Goal: Information Seeking & Learning: Learn about a topic

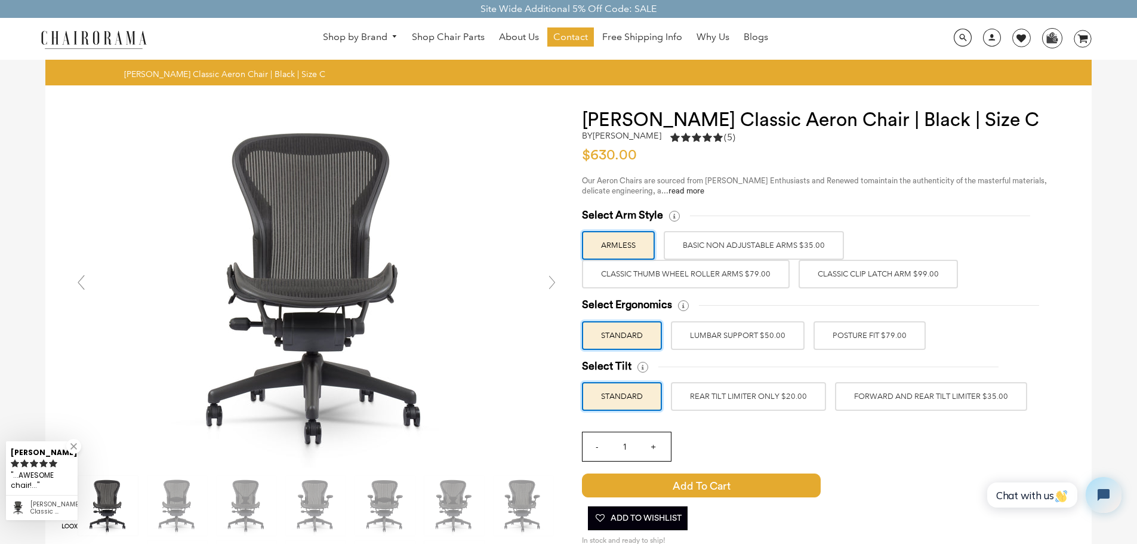
click at [875, 334] on label "POSTURE FIT $79.00" at bounding box center [869, 335] width 112 height 29
click at [0, 0] on input "POSTURE FIT $79.00" at bounding box center [0, 0] width 0 height 0
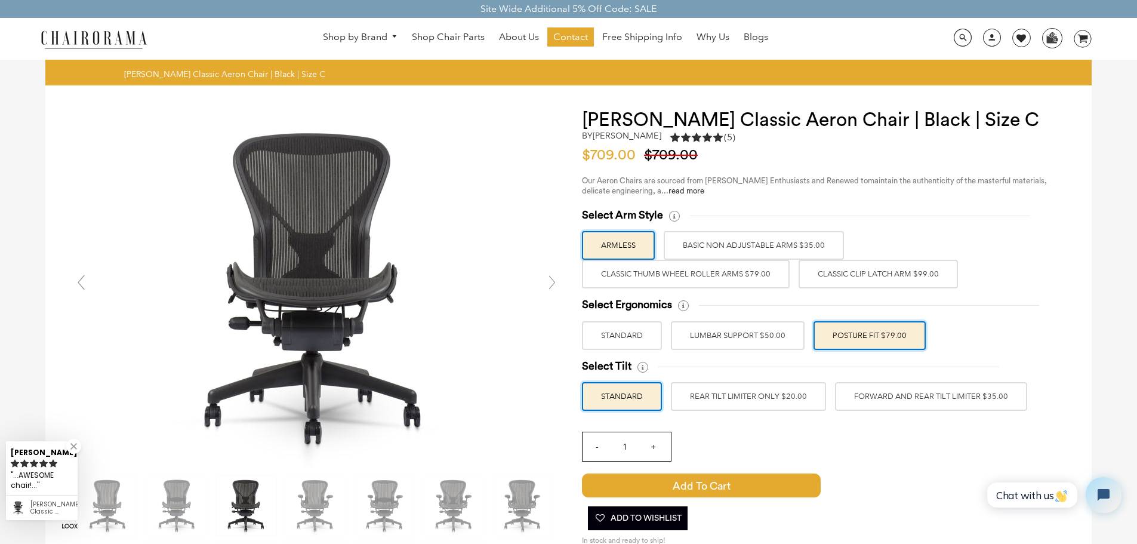
click at [768, 343] on label "LUMBAR SUPPORT $50.00" at bounding box center [738, 335] width 134 height 29
click at [0, 0] on input "LUMBAR SUPPORT $50.00" at bounding box center [0, 0] width 0 height 0
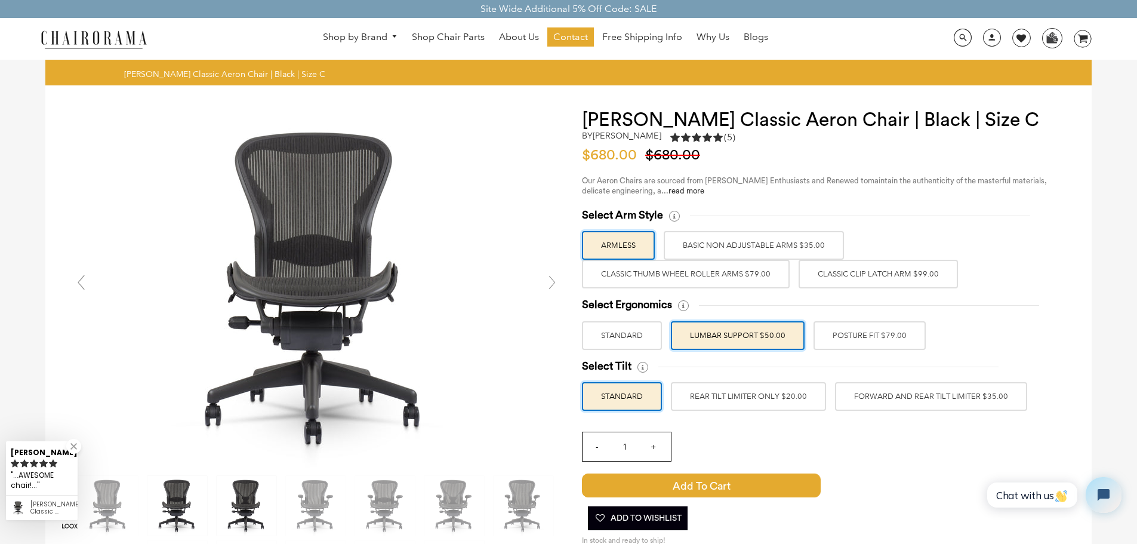
click at [871, 333] on label "POSTURE FIT $79.00" at bounding box center [869, 335] width 112 height 29
click at [0, 0] on input "POSTURE FIT $79.00" at bounding box center [0, 0] width 0 height 0
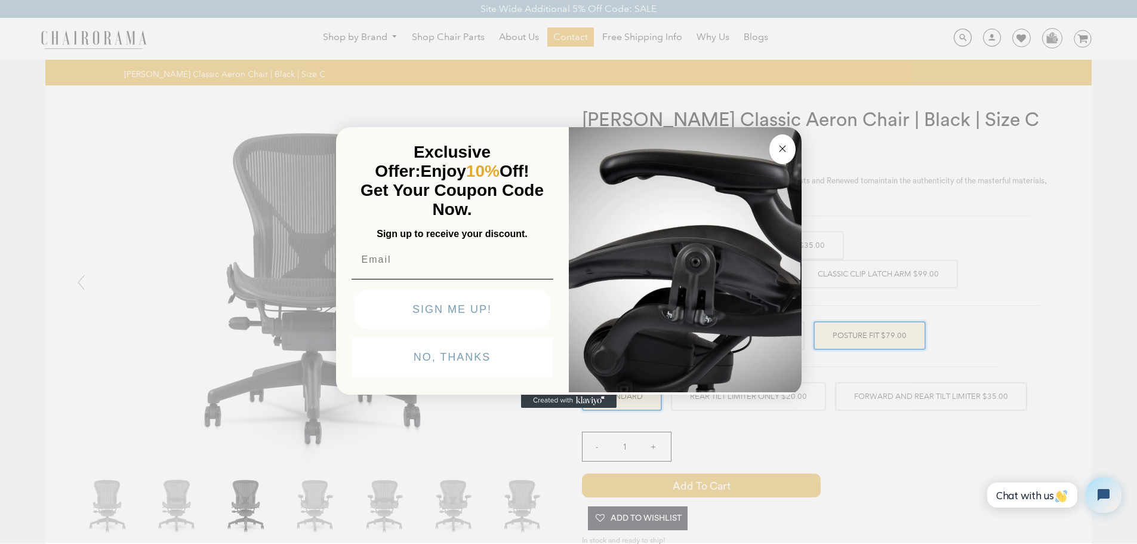
click at [779, 148] on circle "Close dialog" at bounding box center [782, 148] width 14 height 14
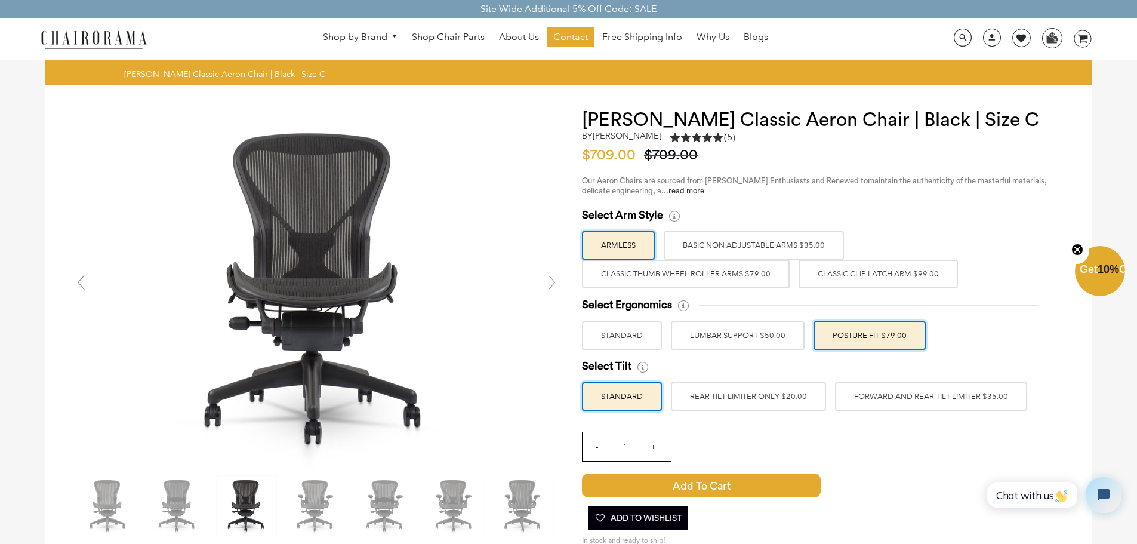
click at [928, 399] on label "FORWARD AND REAR TILT LIMITER $35.00" at bounding box center [931, 396] width 192 height 29
click at [0, 0] on input "FORWARD AND REAR TILT LIMITER $35.00" at bounding box center [0, 0] width 0 height 0
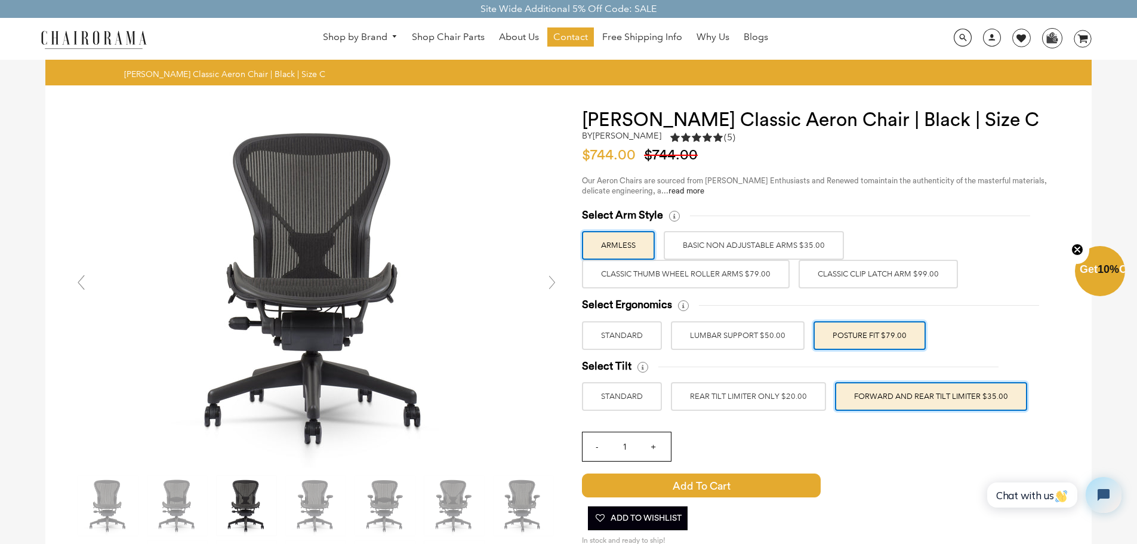
click at [803, 397] on label "REAR TILT LIMITER ONLY $20.00" at bounding box center [748, 396] width 155 height 29
click at [0, 0] on input "REAR TILT LIMITER ONLY $20.00" at bounding box center [0, 0] width 0 height 0
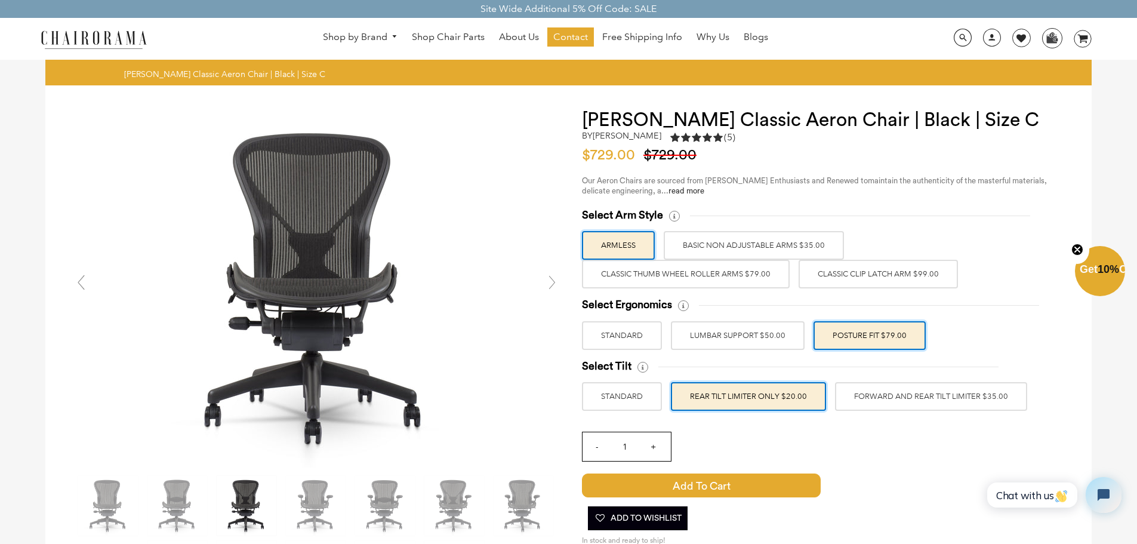
click at [917, 393] on label "FORWARD AND REAR TILT LIMITER $35.00" at bounding box center [931, 396] width 192 height 29
click at [0, 0] on input "FORWARD AND REAR TILT LIMITER $35.00" at bounding box center [0, 0] width 0 height 0
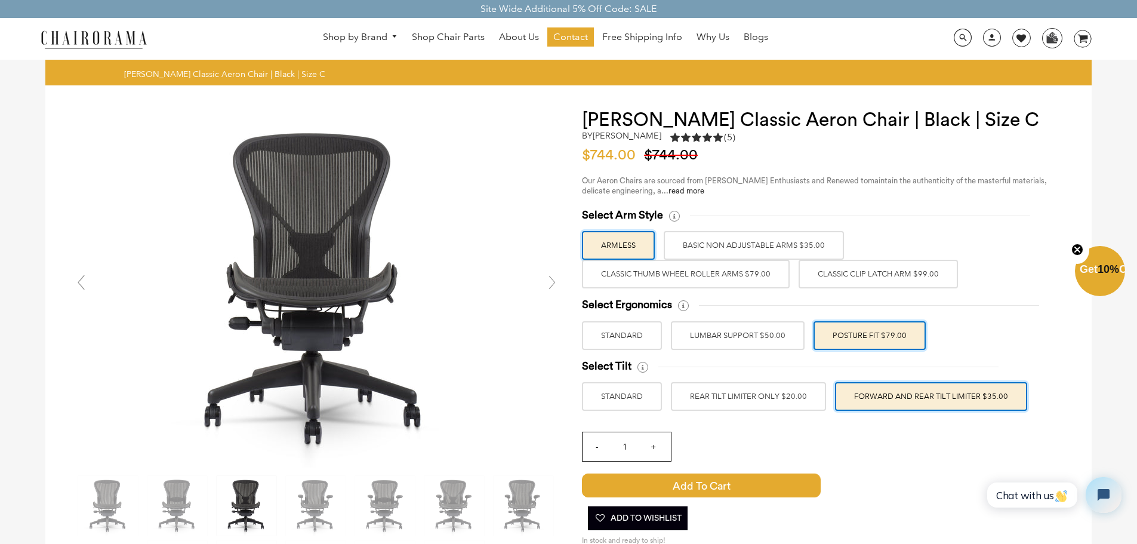
click at [779, 387] on label "REAR TILT LIMITER ONLY $20.00" at bounding box center [748, 396] width 155 height 29
click at [0, 0] on input "REAR TILT LIMITER ONLY $20.00" at bounding box center [0, 0] width 0 height 0
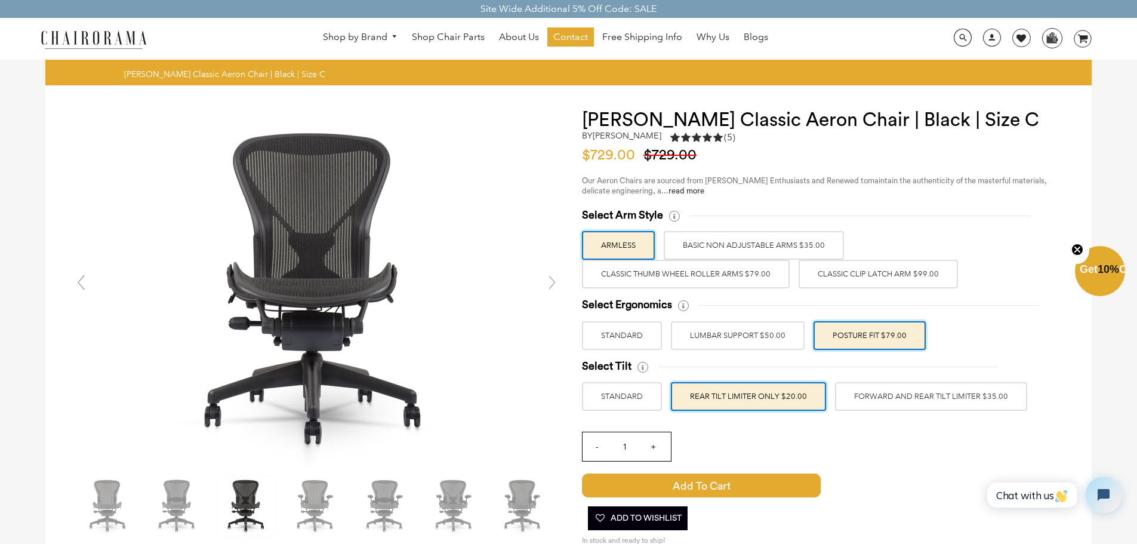
click at [883, 391] on label "FORWARD AND REAR TILT LIMITER $35.00" at bounding box center [931, 396] width 192 height 29
click at [0, 0] on input "FORWARD AND REAR TILT LIMITER $35.00" at bounding box center [0, 0] width 0 height 0
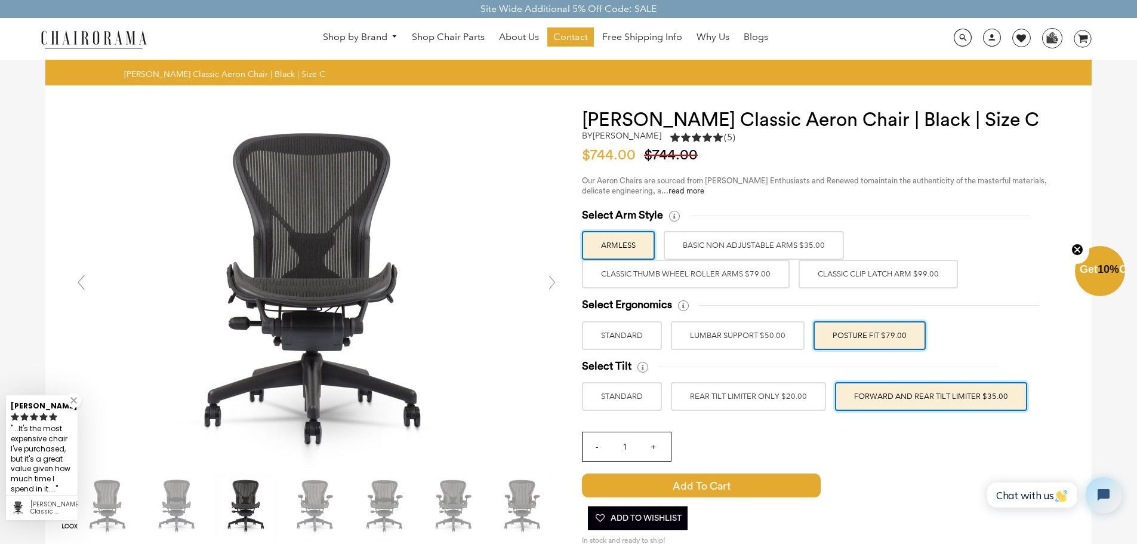
click at [847, 280] on label "Classic Clip Latch Arm $99.00" at bounding box center [877, 274] width 159 height 29
click at [0, 0] on input "Classic Clip Latch Arm $99.00" at bounding box center [0, 0] width 0 height 0
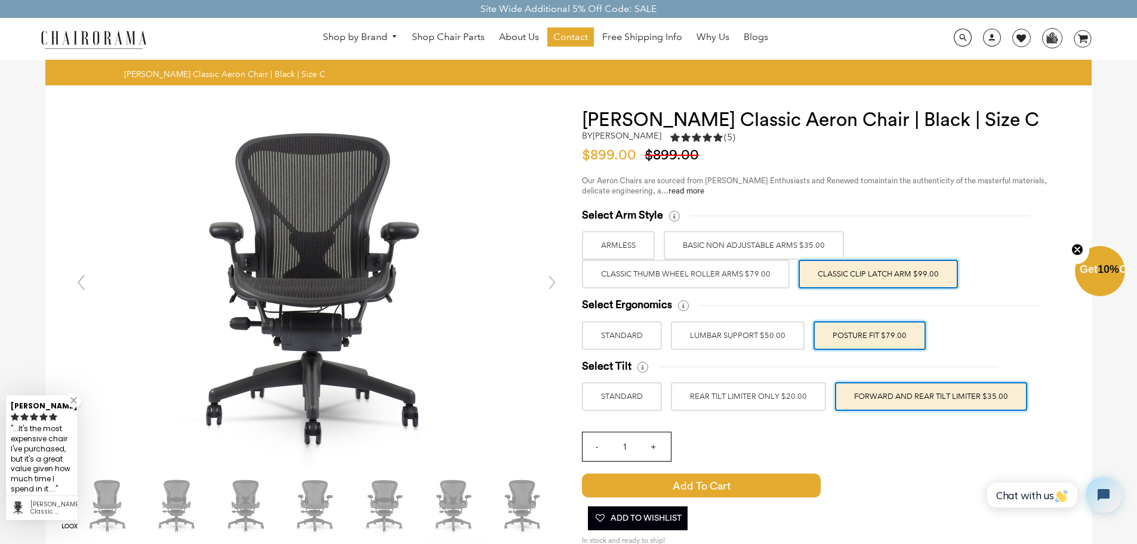
click at [687, 269] on label "Classic Thumb Wheel Roller Arms $79.00" at bounding box center [686, 274] width 208 height 29
click at [0, 0] on input "Classic Thumb Wheel Roller Arms $79.00" at bounding box center [0, 0] width 0 height 0
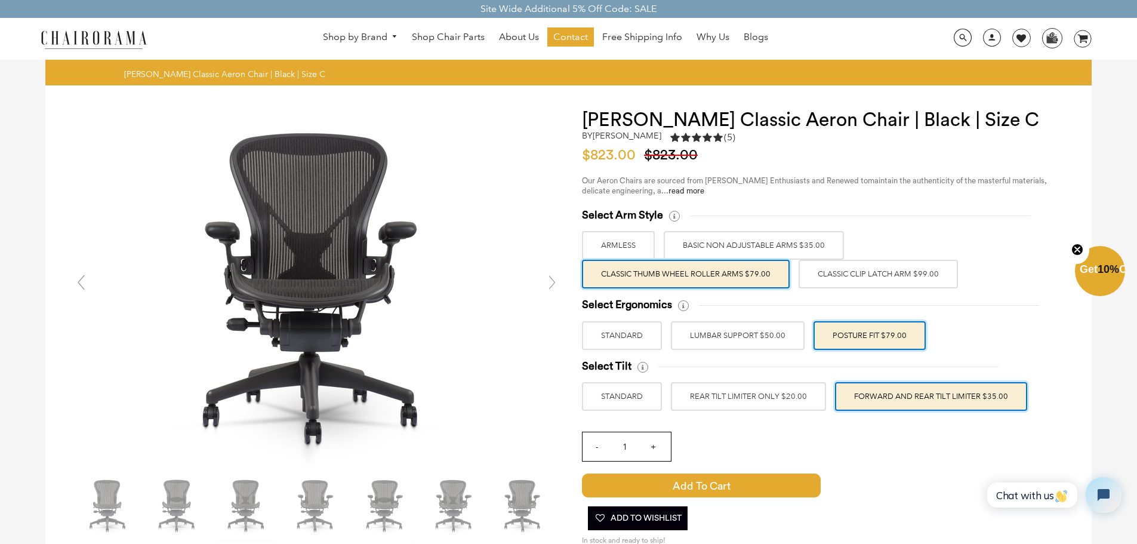
click at [760, 249] on label "BASIC NON ADJUSTABLE ARMS $35.00" at bounding box center [754, 245] width 180 height 29
click at [0, 0] on input "BASIC NON ADJUSTABLE ARMS $35.00" at bounding box center [0, 0] width 0 height 0
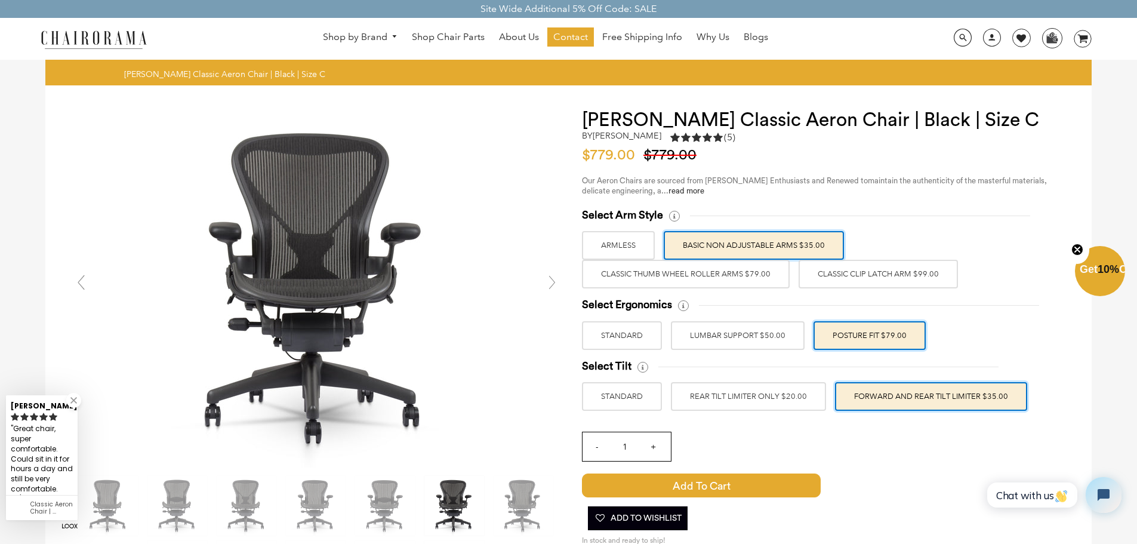
click at [849, 270] on label "Classic Clip Latch Arm $99.00" at bounding box center [877, 274] width 159 height 29
click at [0, 0] on input "Classic Clip Latch Arm $99.00" at bounding box center [0, 0] width 0 height 0
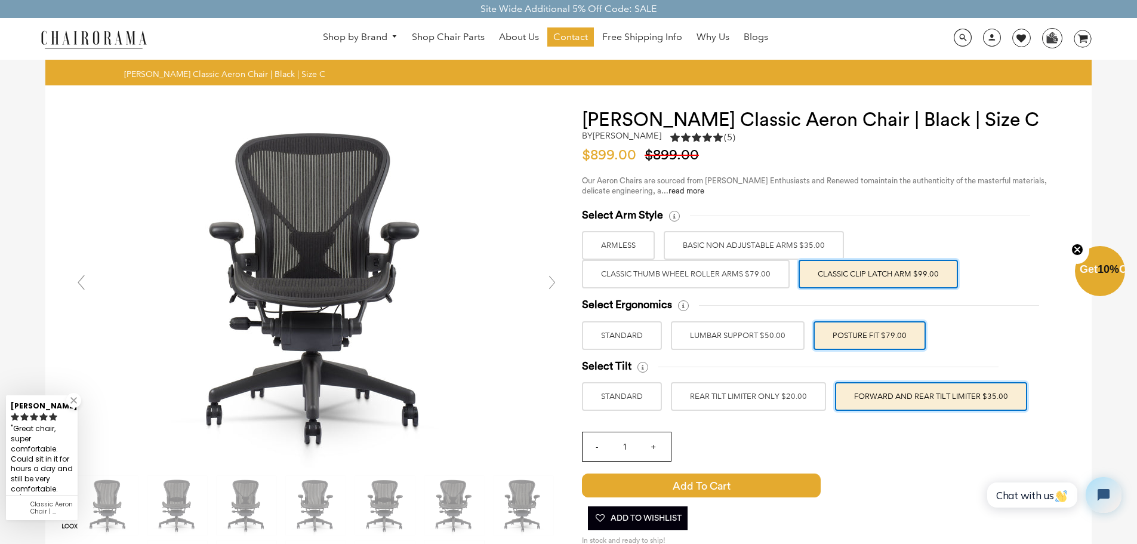
click at [70, 400] on link at bounding box center [73, 400] width 15 height 15
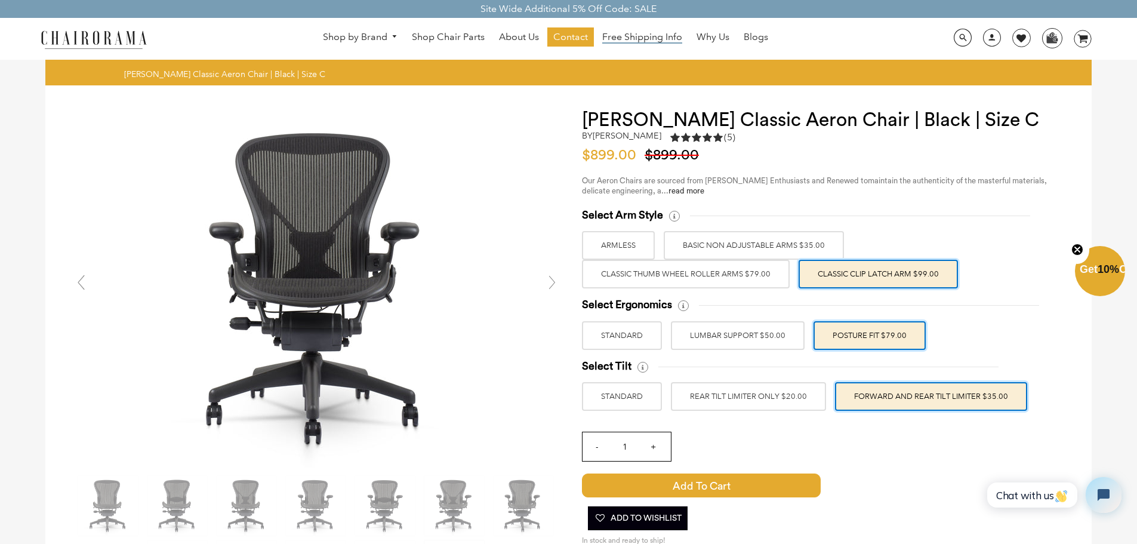
click at [657, 36] on span "Free Shipping Info" at bounding box center [642, 37] width 80 height 13
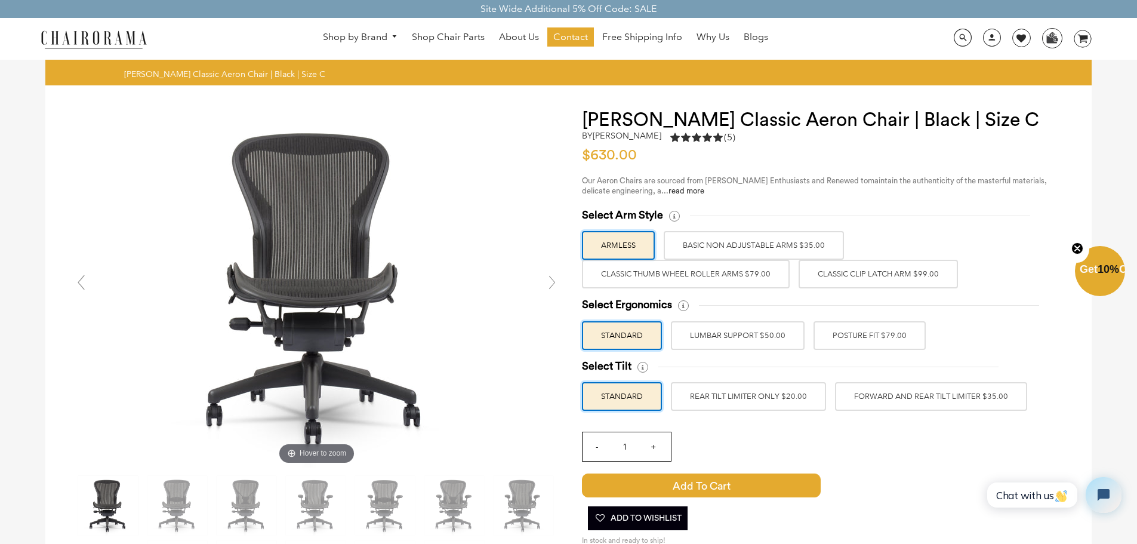
click at [925, 399] on label "FORWARD AND REAR TILT LIMITER $35.00" at bounding box center [931, 396] width 192 height 29
click at [0, 0] on input "FORWARD AND REAR TILT LIMITER $35.00" at bounding box center [0, 0] width 0 height 0
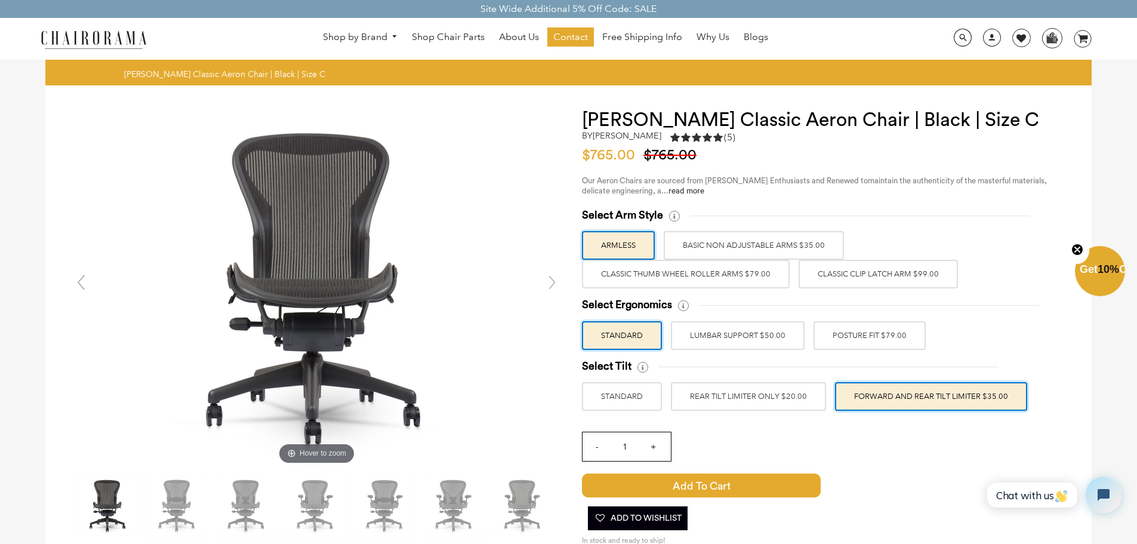
click at [896, 341] on label "POSTURE FIT $79.00" at bounding box center [869, 335] width 112 height 29
click at [0, 0] on input "POSTURE FIT $79.00" at bounding box center [0, 0] width 0 height 0
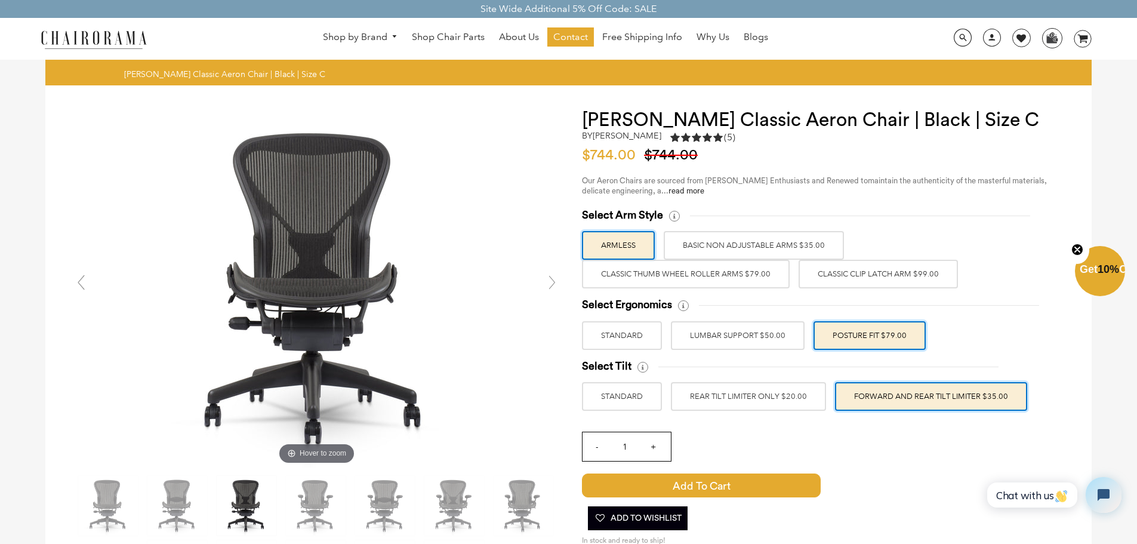
click at [896, 278] on label "Classic Clip Latch Arm $99.00" at bounding box center [877, 274] width 159 height 29
click at [0, 0] on input "Classic Clip Latch Arm $99.00" at bounding box center [0, 0] width 0 height 0
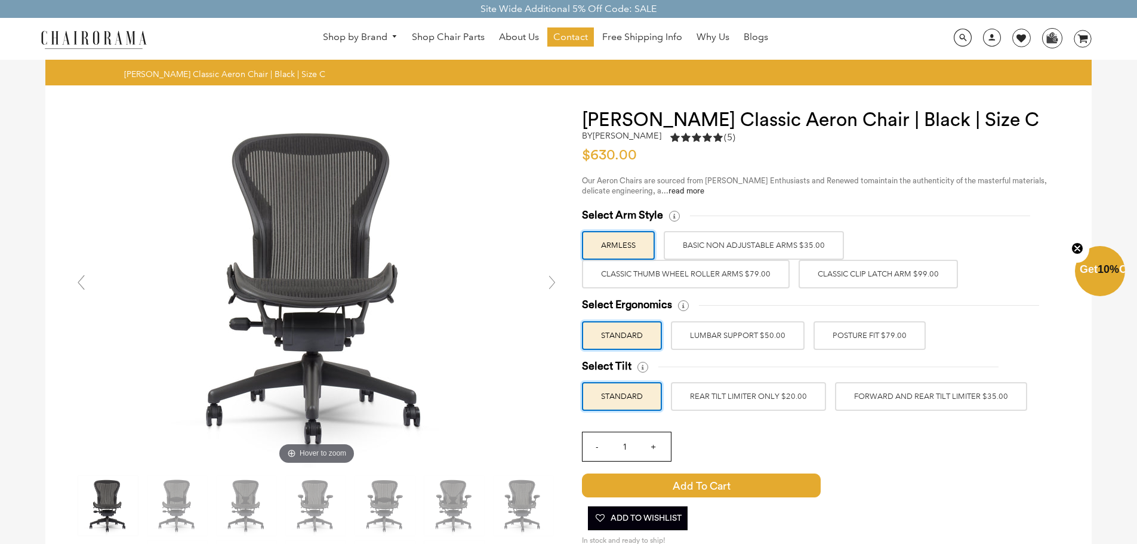
click at [778, 338] on label "LUMBAR SUPPORT $50.00" at bounding box center [738, 335] width 134 height 29
click at [0, 0] on input "LUMBAR SUPPORT $50.00" at bounding box center [0, 0] width 0 height 0
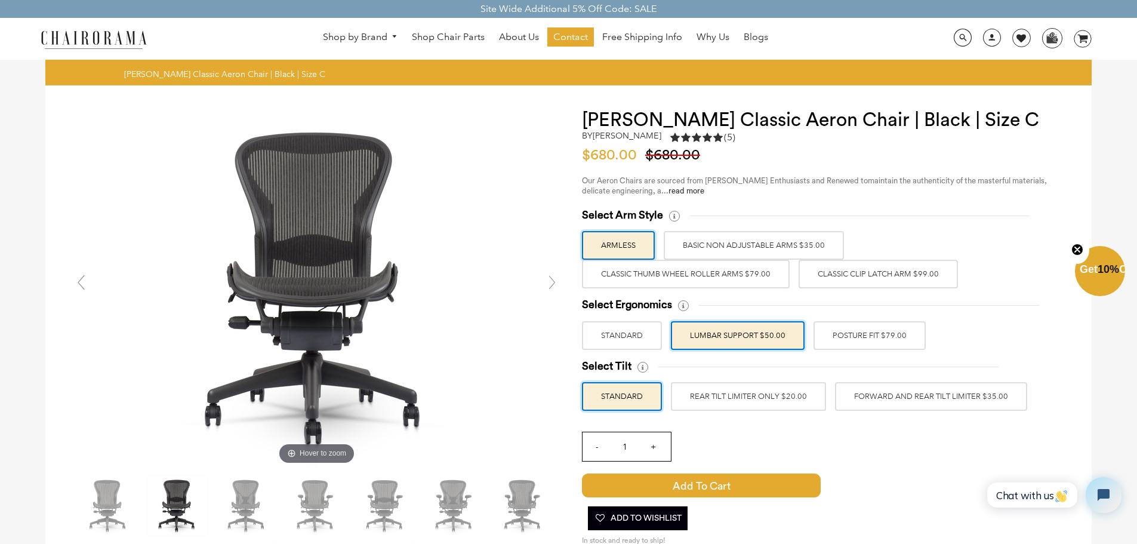
click at [831, 280] on label "Classic Clip Latch Arm $99.00" at bounding box center [877, 274] width 159 height 29
click at [0, 0] on input "Classic Clip Latch Arm $99.00" at bounding box center [0, 0] width 0 height 0
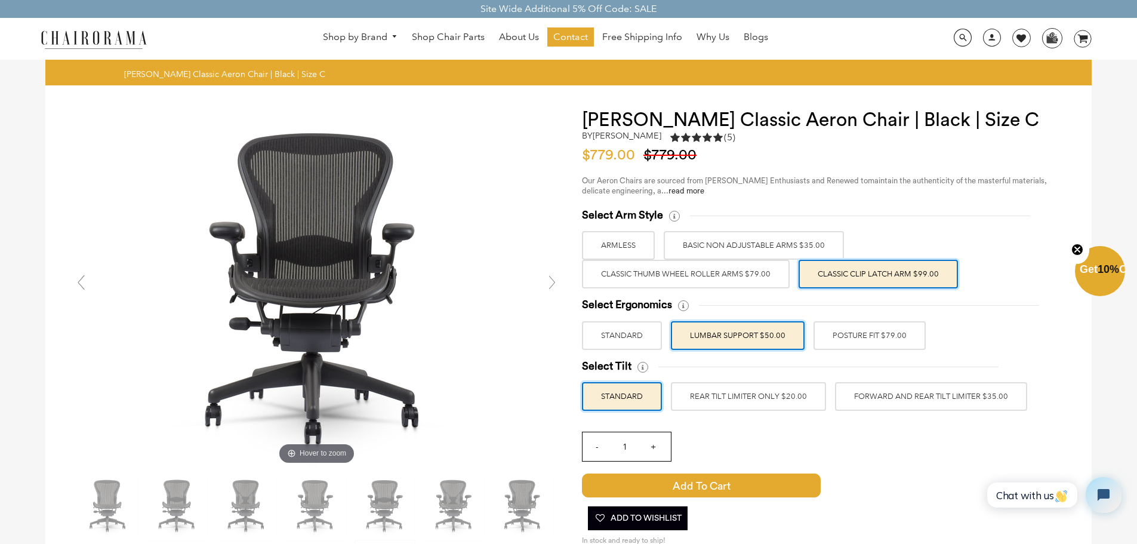
click at [869, 341] on label "POSTURE FIT $79.00" at bounding box center [869, 335] width 112 height 29
click at [0, 0] on input "POSTURE FIT $79.00" at bounding box center [0, 0] width 0 height 0
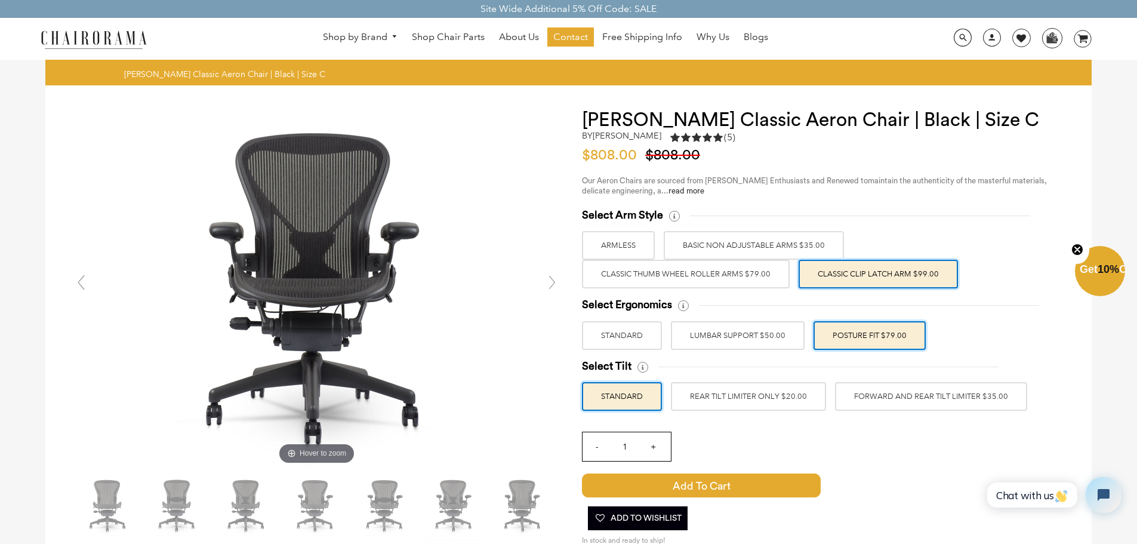
click at [918, 394] on label "FORWARD AND REAR TILT LIMITER $35.00" at bounding box center [931, 396] width 192 height 29
click at [0, 0] on input "FORWARD AND REAR TILT LIMITER $35.00" at bounding box center [0, 0] width 0 height 0
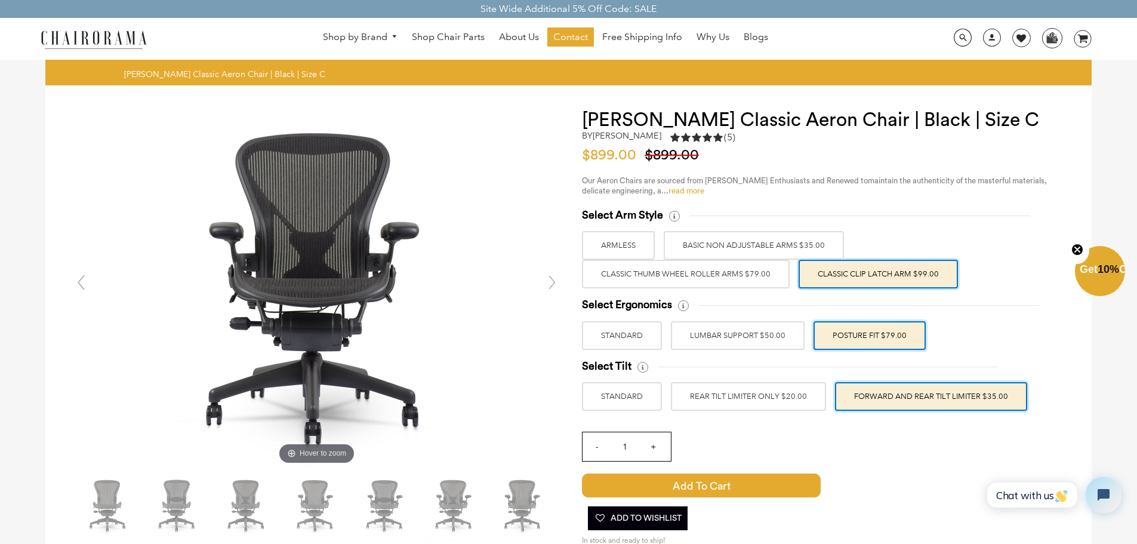
click at [671, 188] on link "read more" at bounding box center [686, 191] width 36 height 8
click at [700, 193] on link "read more" at bounding box center [686, 191] width 36 height 8
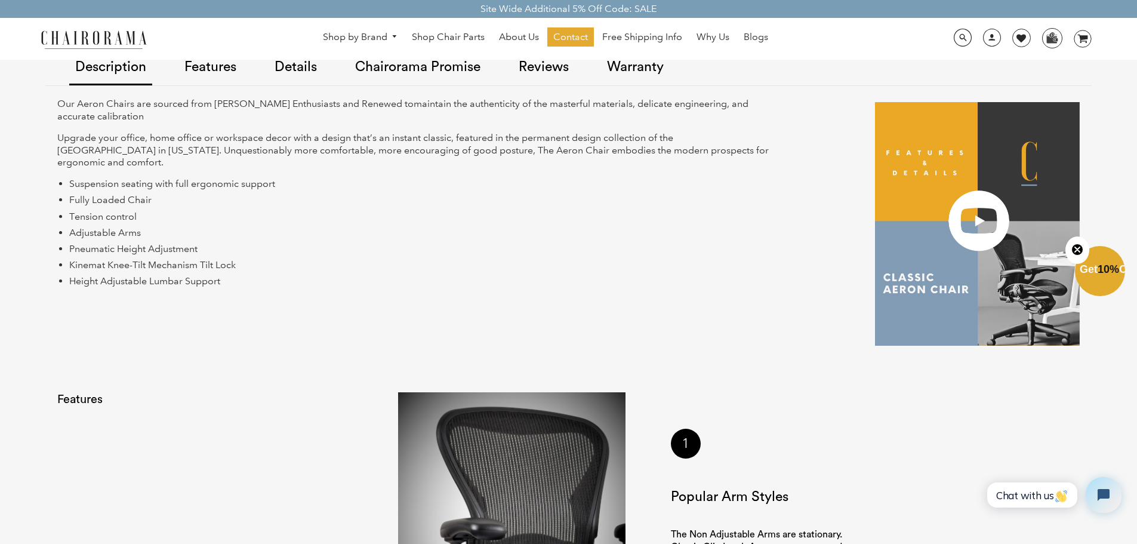
scroll to position [829, 0]
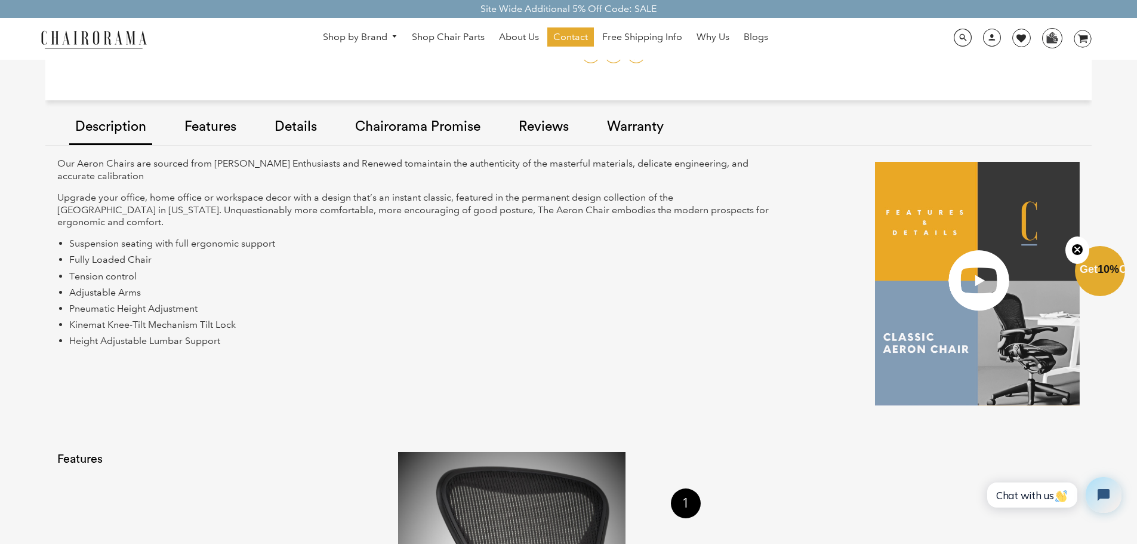
click at [655, 124] on link "Warranty" at bounding box center [635, 127] width 69 height 67
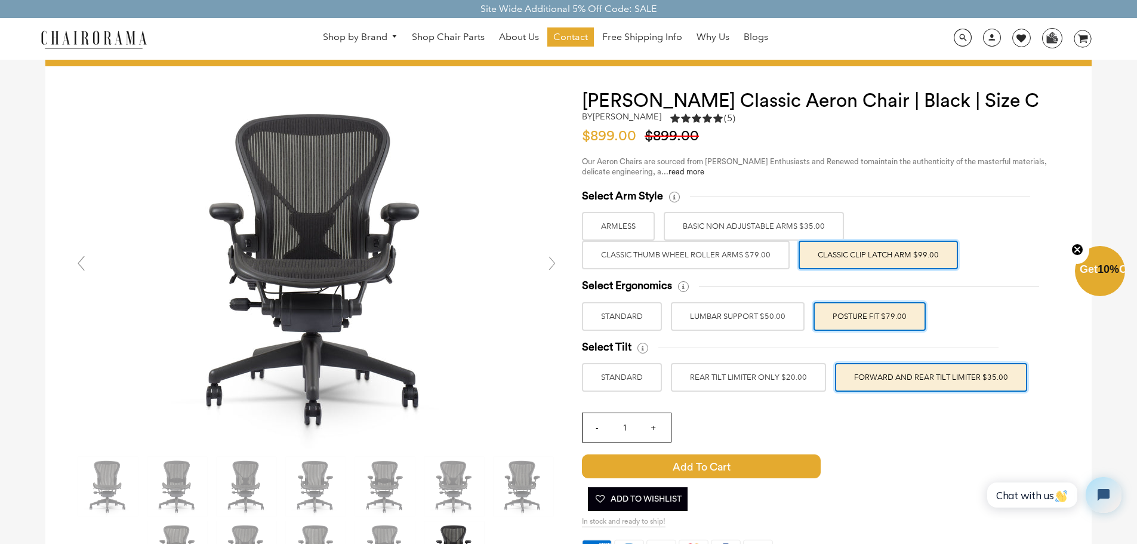
scroll to position [0, 0]
